Goal: Use online tool/utility: Utilize a website feature to perform a specific function

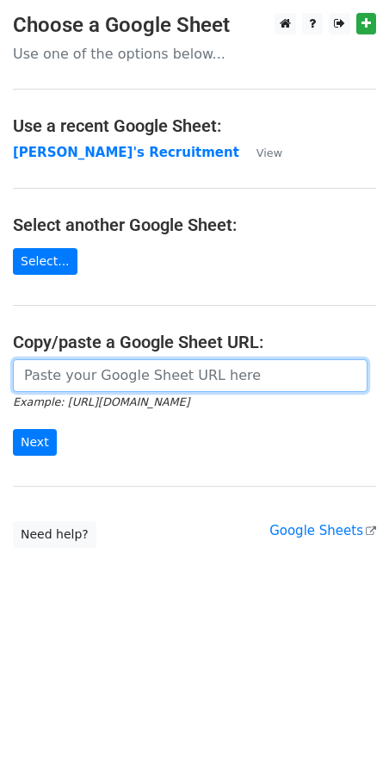
click at [78, 375] on input "url" at bounding box center [190, 375] width 355 height 33
paste input "https://docs.google.com/spreadsheets/d/1Cr9APMfEyBzomlp0d5nIDRAmjV2mnvwC1MH092O…"
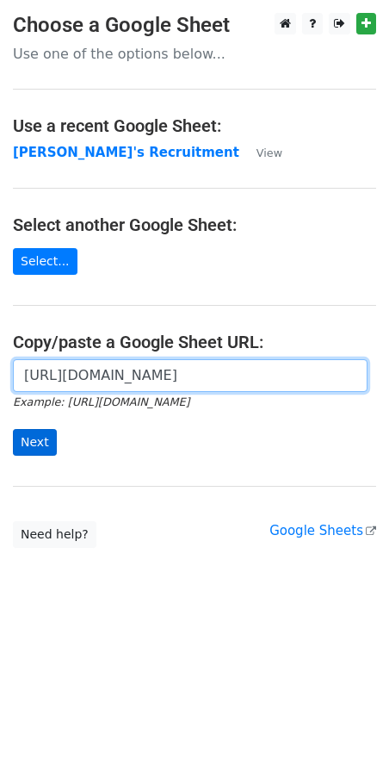
type input "https://docs.google.com/spreadsheets/d/1Cr9APMfEyBzomlp0d5nIDRAmjV2mnvwC1MH092O…"
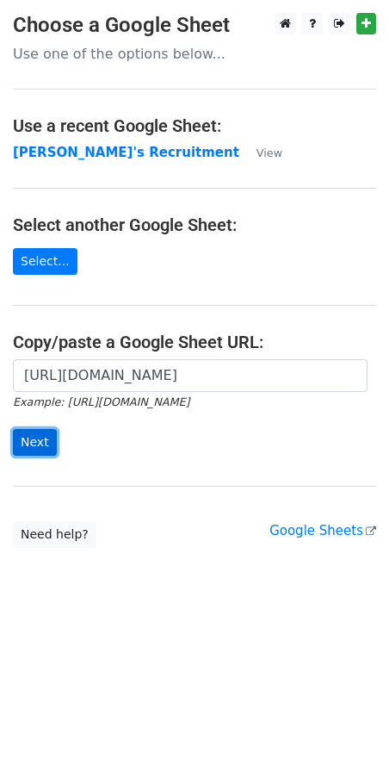
scroll to position [0, 0]
click at [23, 436] on input "Next" at bounding box center [35, 442] width 44 height 27
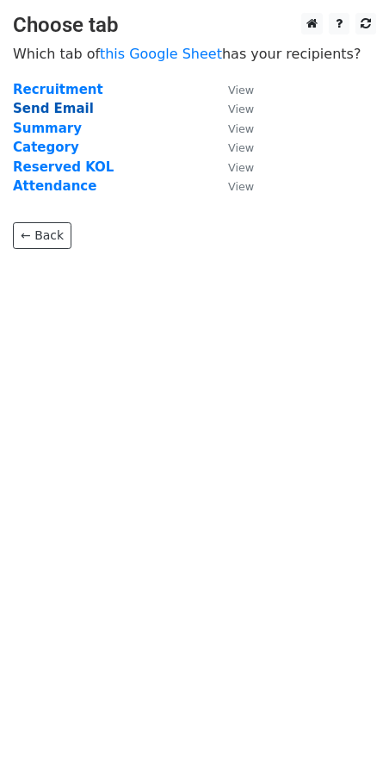
click at [65, 109] on strong "Send Email" at bounding box center [53, 109] width 81 height 16
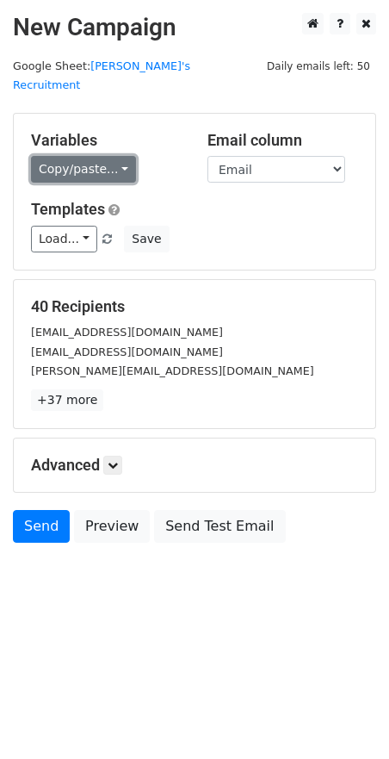
click at [121, 156] on link "Copy/paste..." at bounding box center [83, 169] width 105 height 27
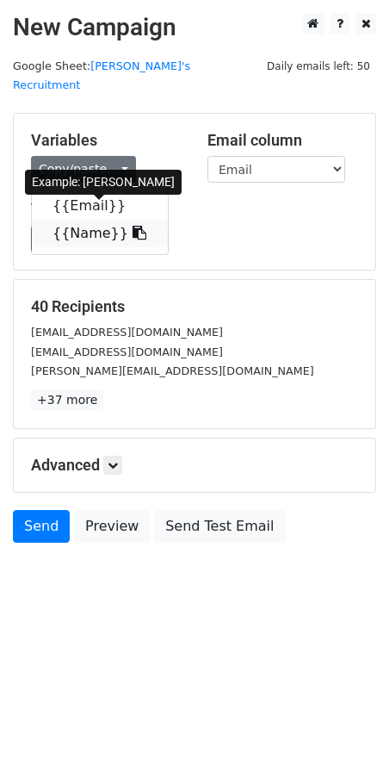
click at [133, 226] on icon at bounding box center [140, 233] width 14 height 14
